Goal: Navigation & Orientation: Find specific page/section

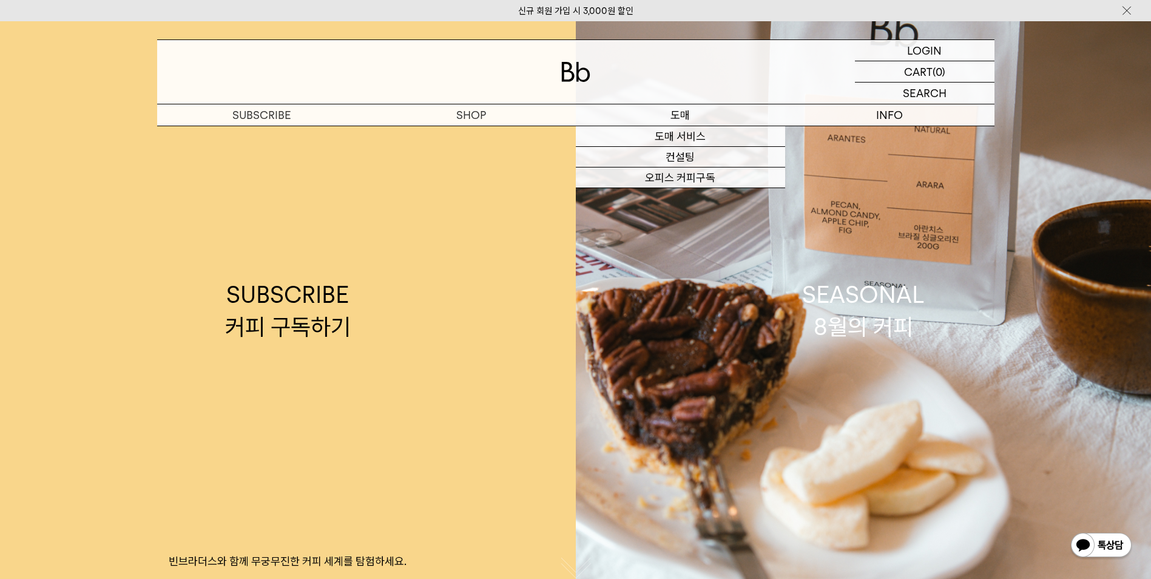
click at [674, 115] on p "도매" at bounding box center [680, 114] width 209 height 21
click at [682, 155] on link "컨설팅" at bounding box center [680, 157] width 209 height 21
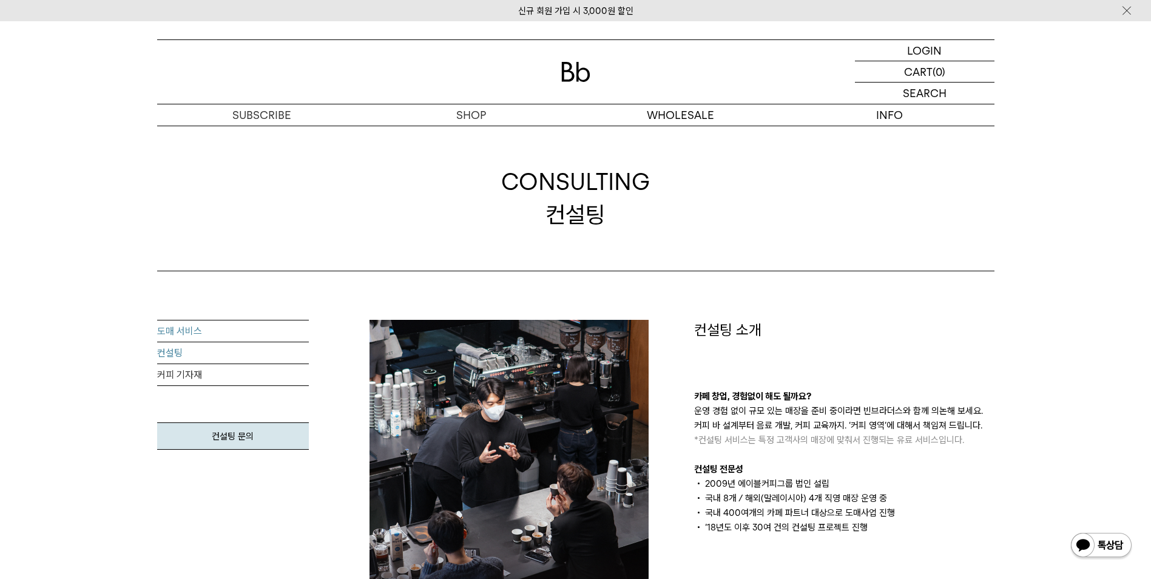
click at [229, 326] on link "도매 서비스" at bounding box center [233, 331] width 152 height 22
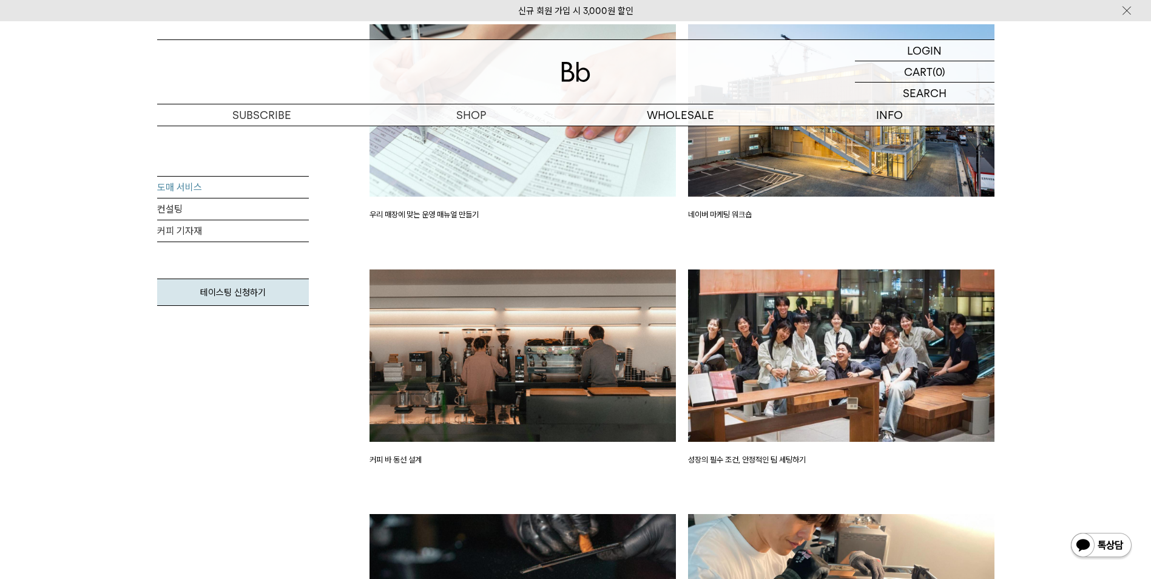
scroll to position [1942, 0]
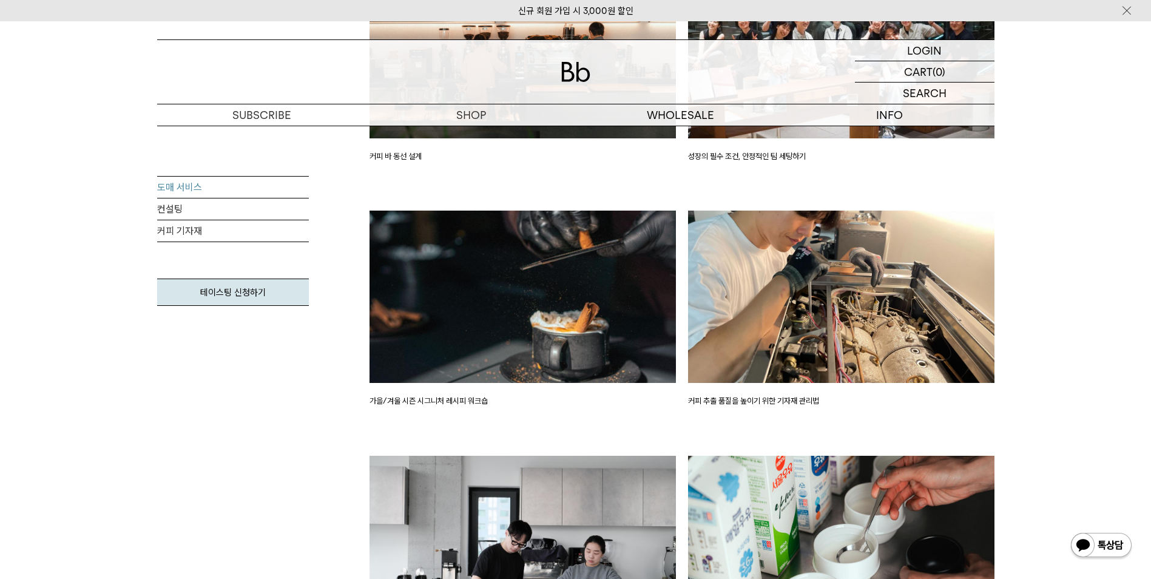
click at [1056, 318] on div "도매 서비스 컨설팅 커피 기자재 테이스팅 신청하기 제품 PRODUCT 일관성이 뛰어난 블렌드와 매월 변경되는 싱글오리진 커피가이드" at bounding box center [575, 75] width 1151 height 3490
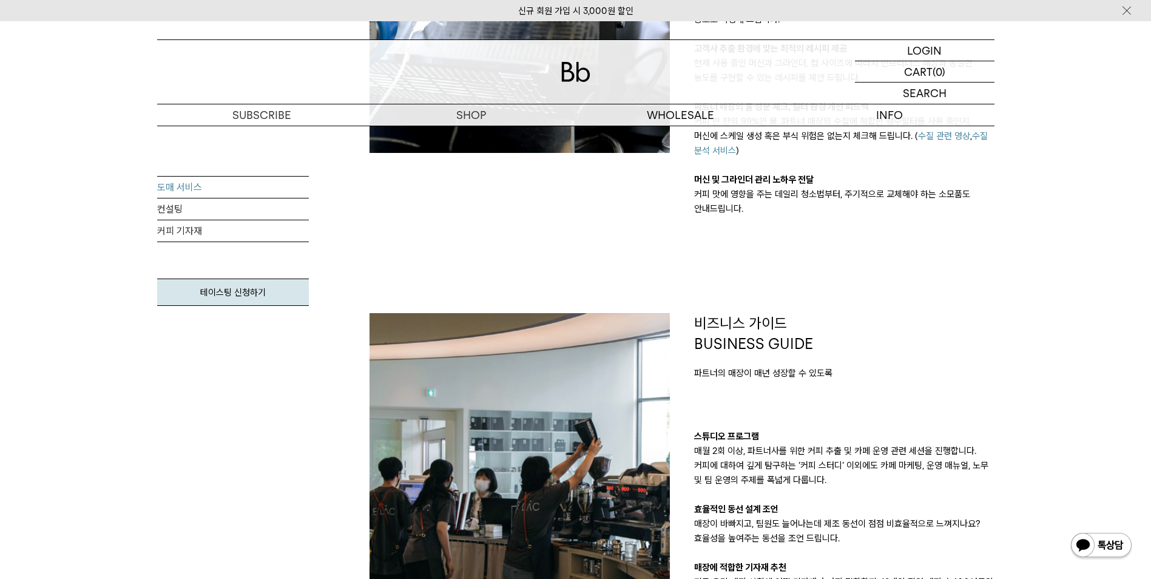
scroll to position [804, 0]
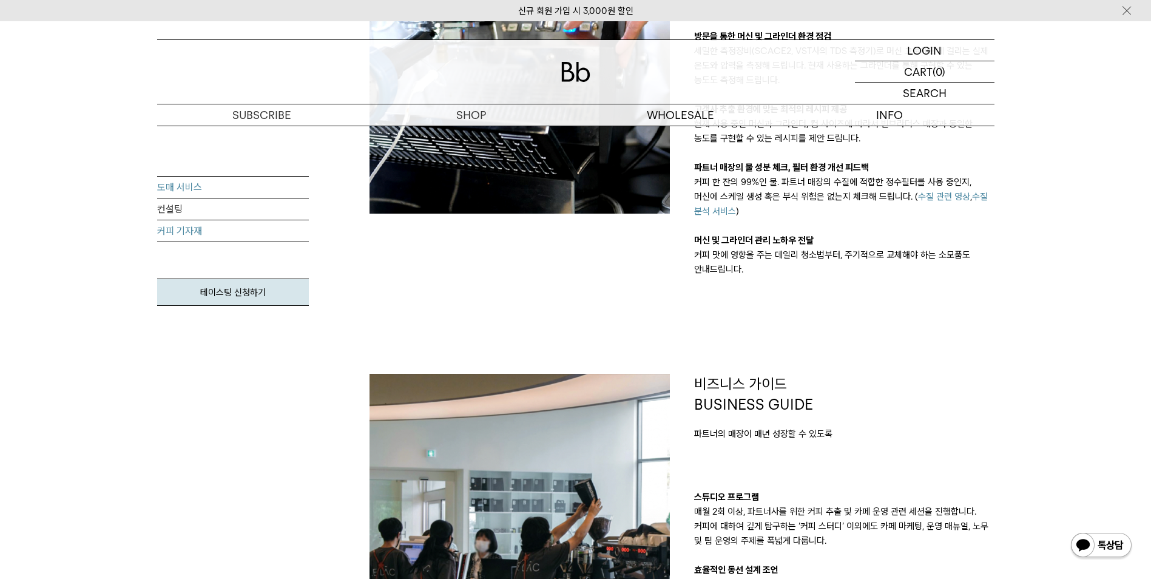
click at [170, 231] on link "커피 기자재" at bounding box center [233, 231] width 152 height 22
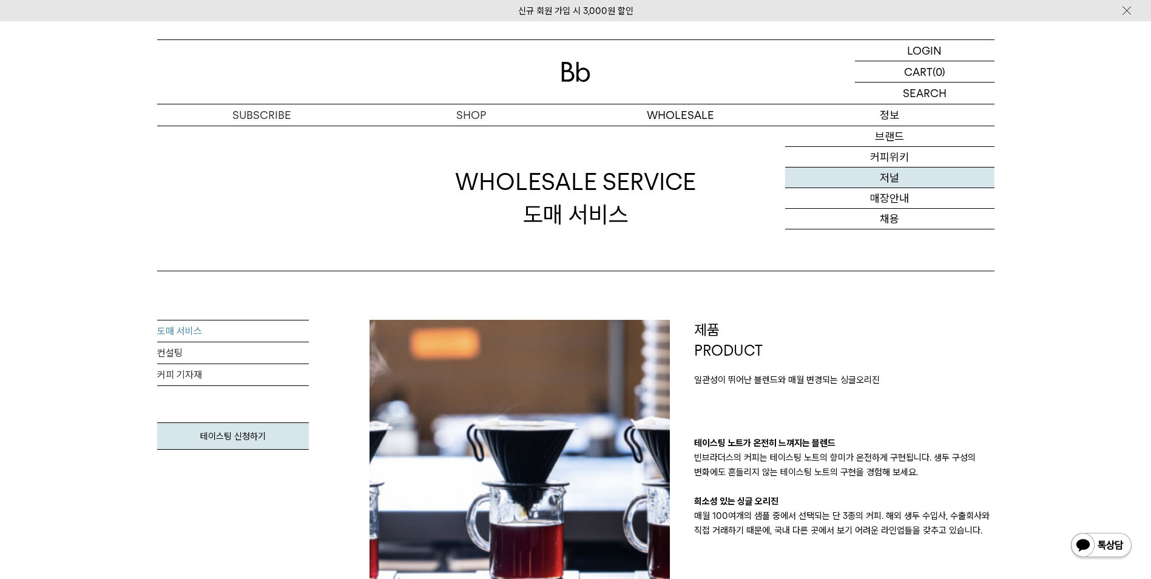
click at [883, 175] on link "저널" at bounding box center [889, 177] width 209 height 21
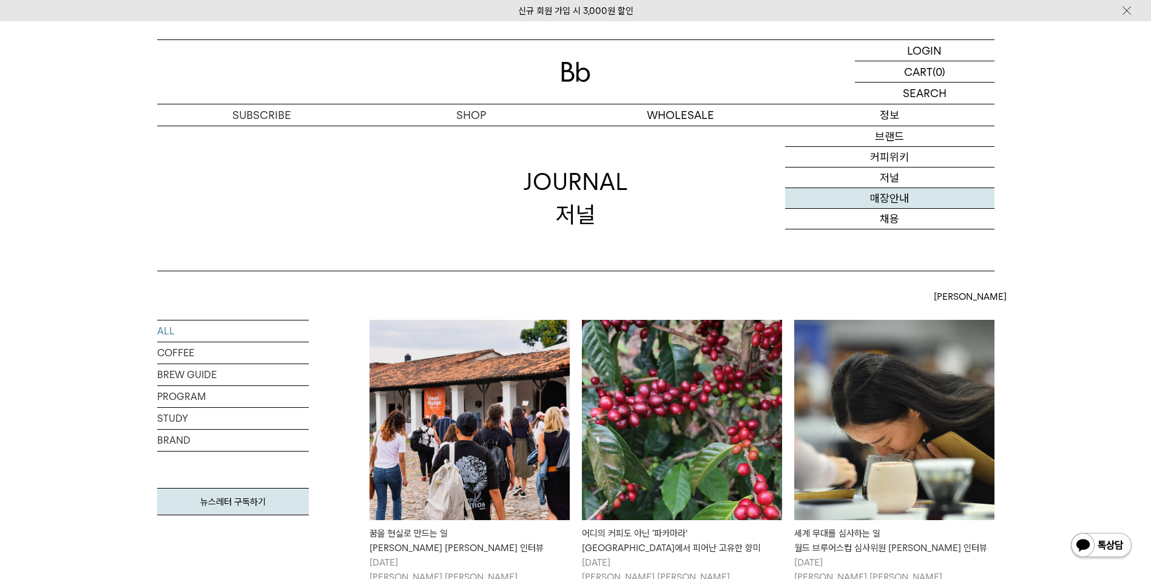
click at [893, 199] on link "매장안내" at bounding box center [889, 198] width 209 height 21
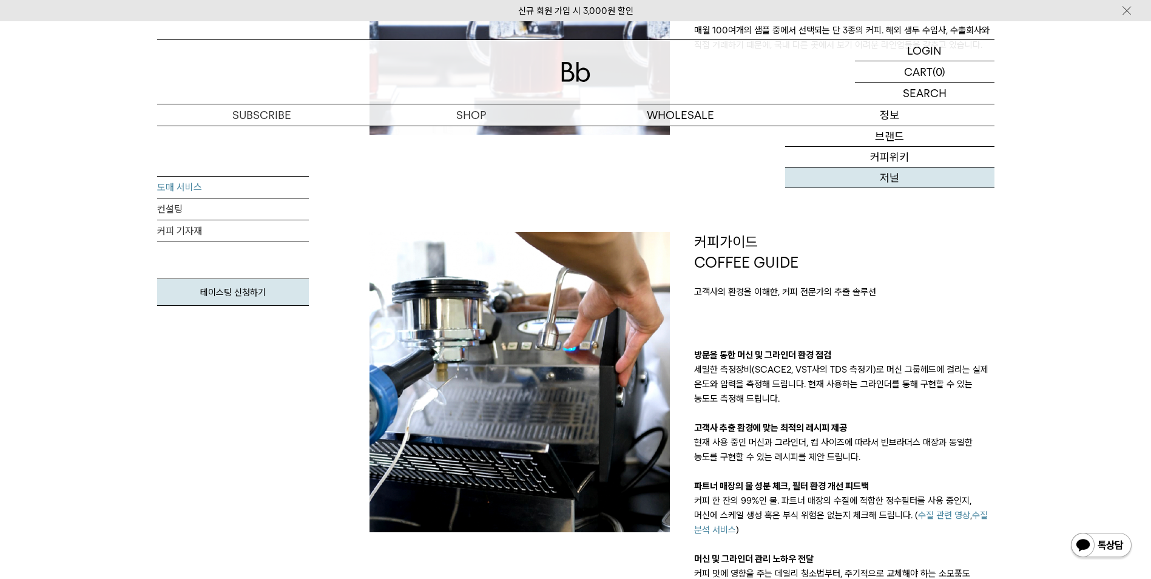
scroll to position [303, 0]
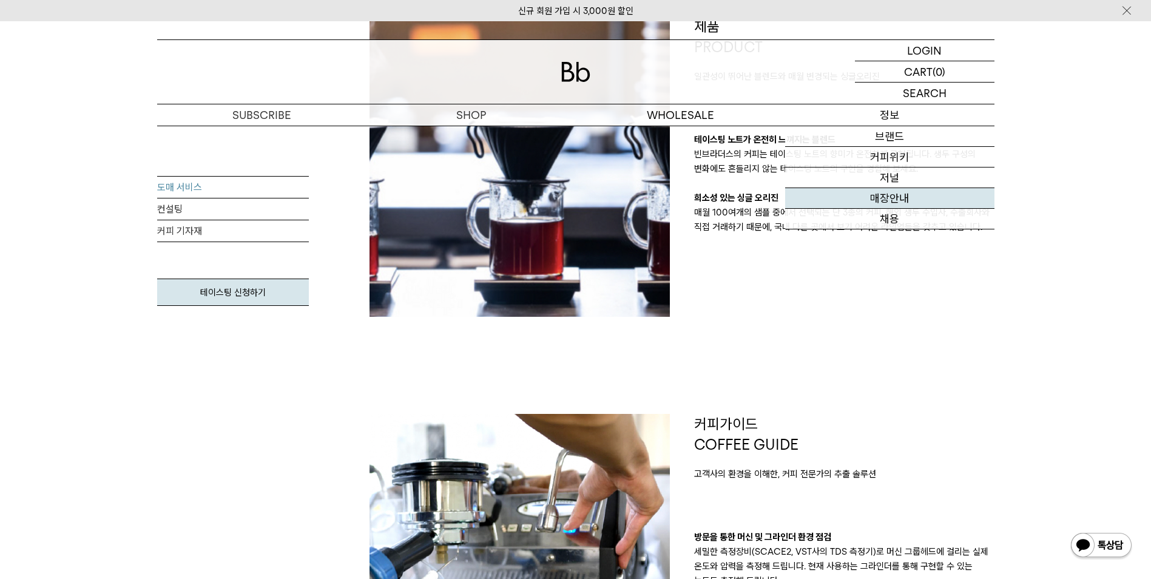
click at [884, 198] on link "매장안내" at bounding box center [889, 198] width 209 height 21
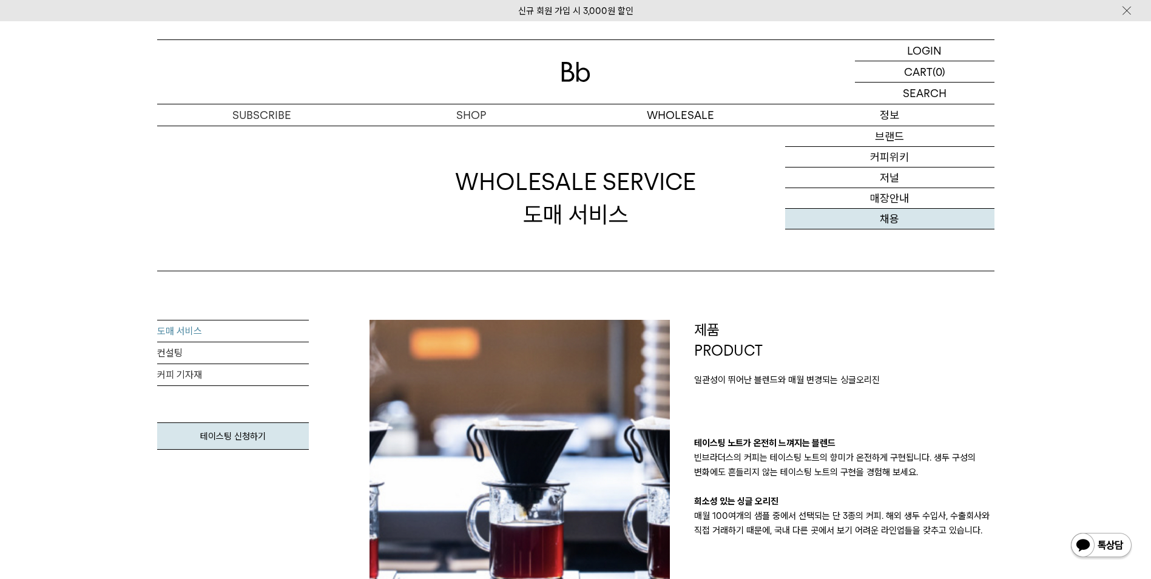
click at [889, 222] on link "채용" at bounding box center [889, 219] width 209 height 21
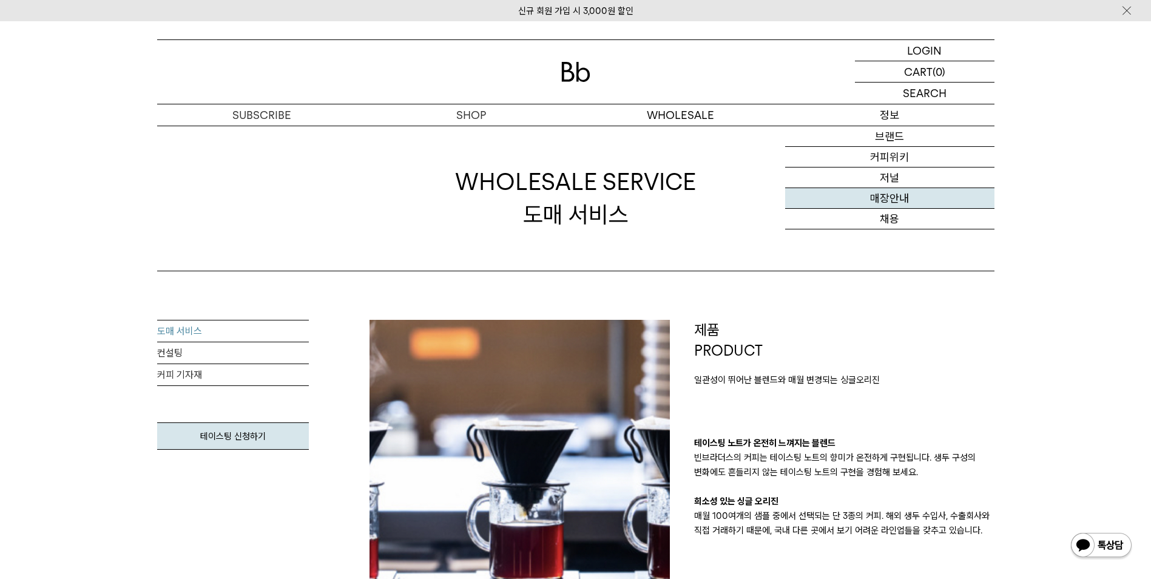
click at [913, 204] on link "매장안내" at bounding box center [889, 198] width 209 height 21
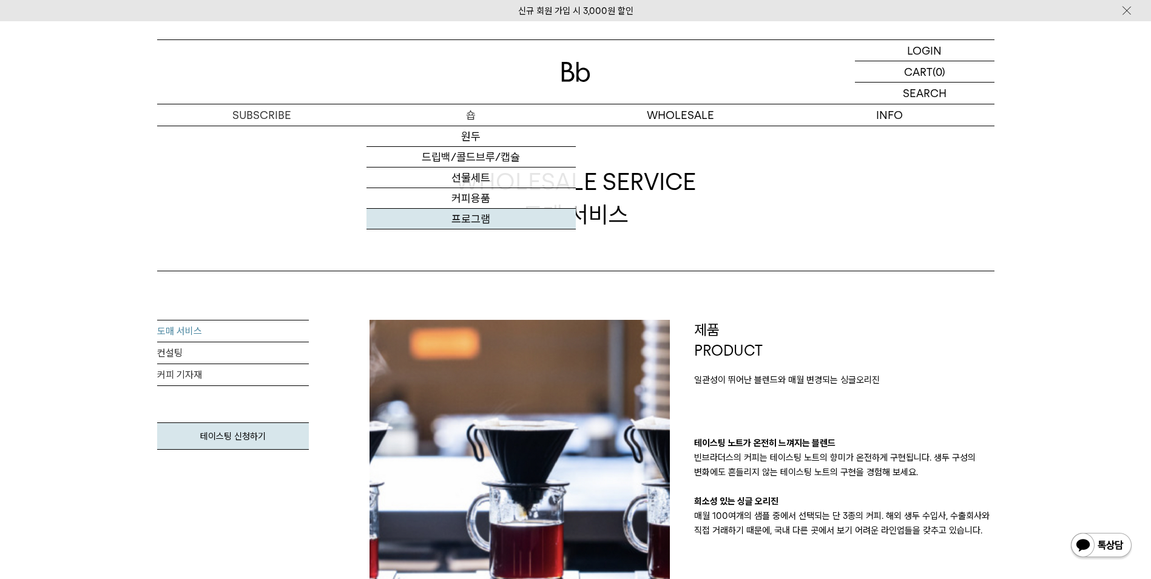
click at [482, 223] on link "프로그램" at bounding box center [470, 219] width 209 height 21
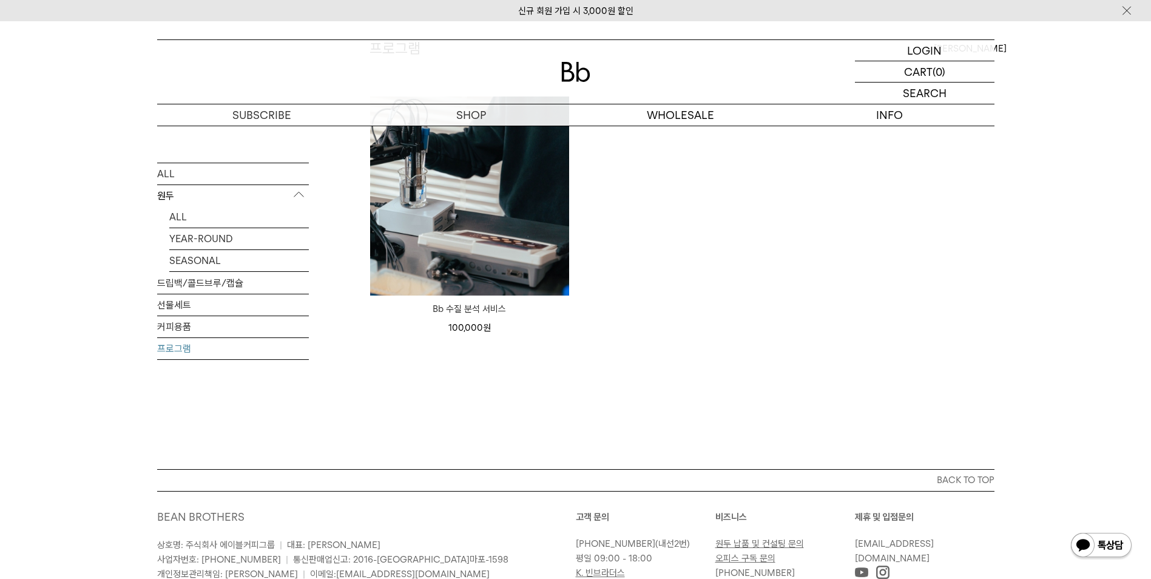
scroll to position [86, 0]
